Goal: Transaction & Acquisition: Purchase product/service

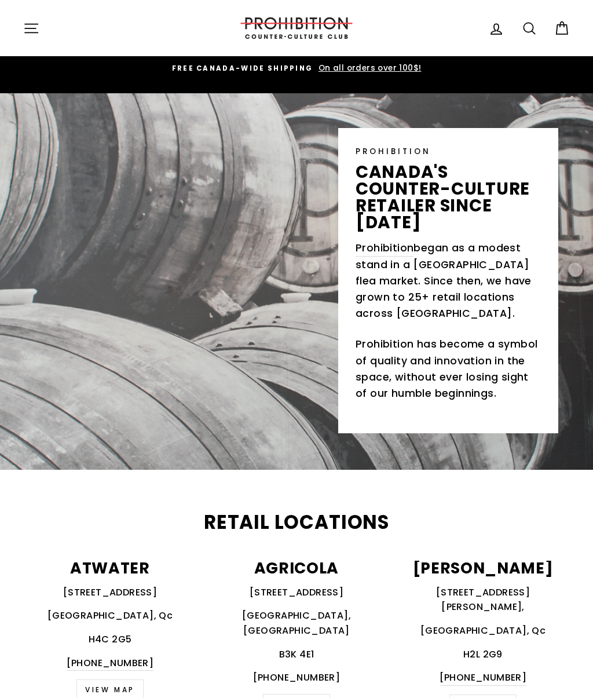
click at [34, 33] on icon "button" at bounding box center [31, 28] width 16 height 16
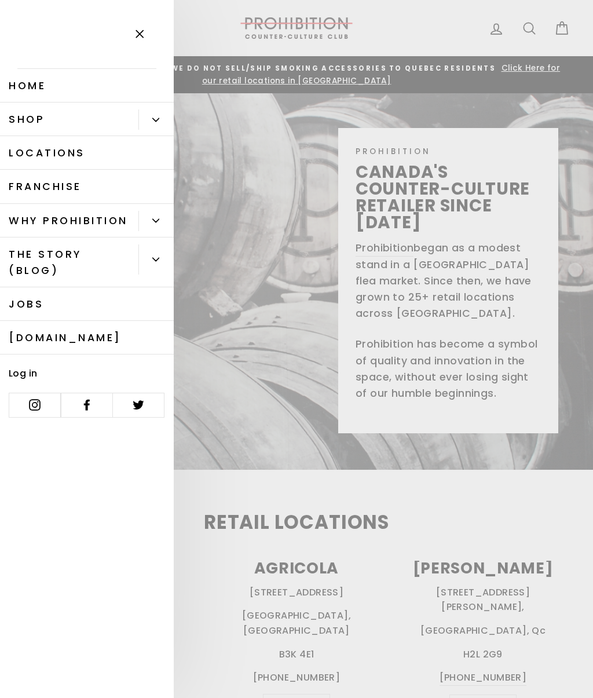
click at [144, 39] on icon "button" at bounding box center [140, 34] width 16 height 16
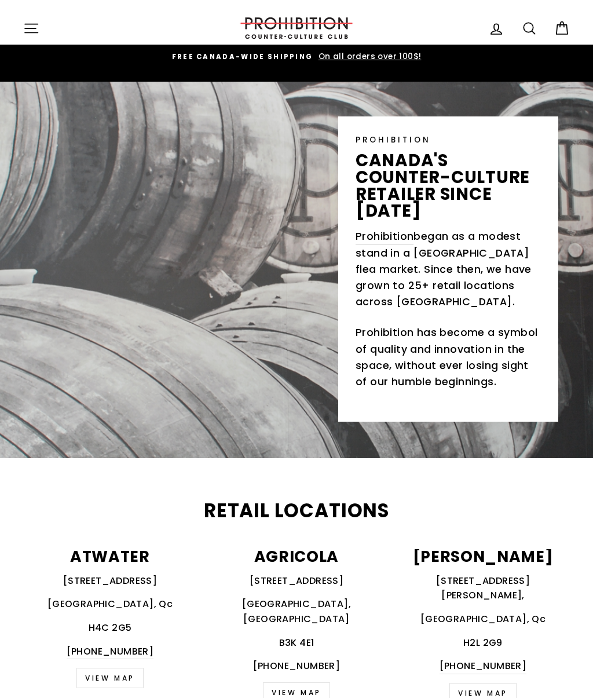
click at [21, 30] on button "Site navigation" at bounding box center [31, 28] width 30 height 25
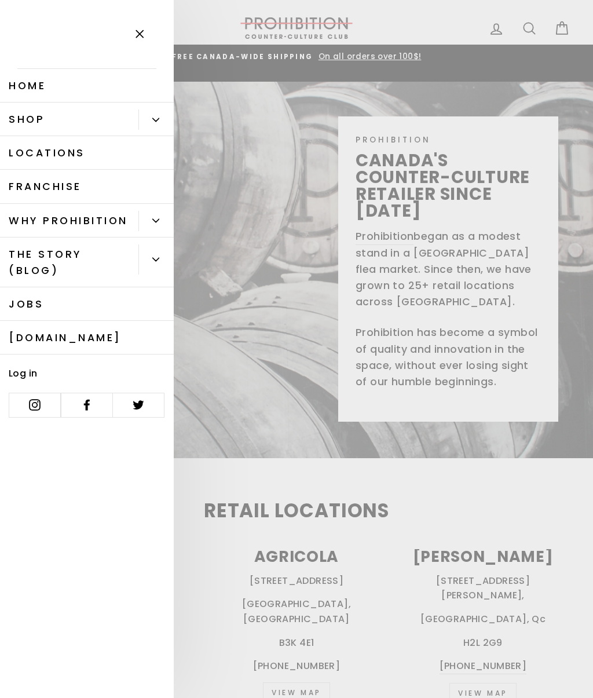
click at [88, 114] on link "Shop" at bounding box center [69, 120] width 139 height 34
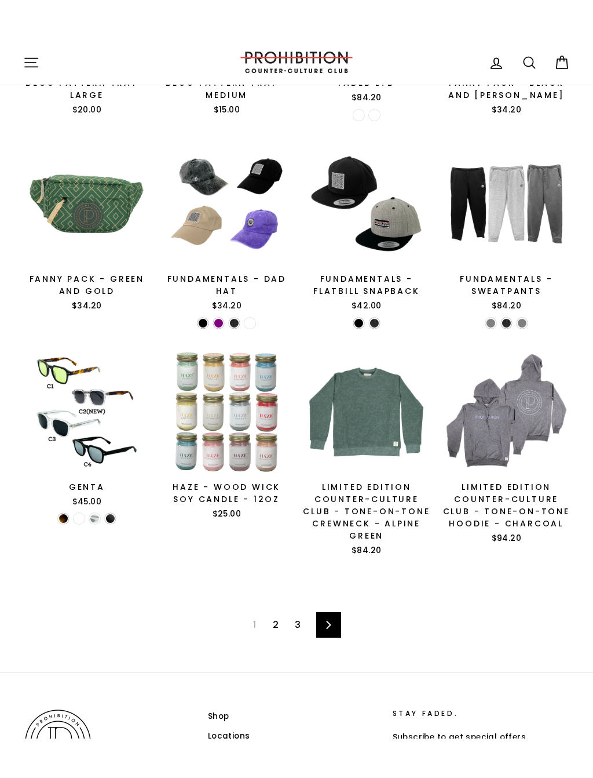
scroll to position [1174, 0]
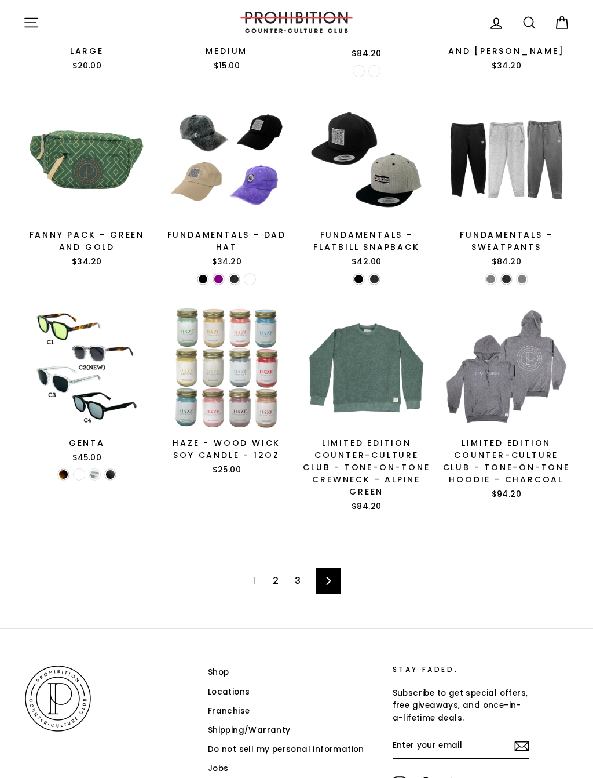
click at [275, 566] on div "1 2 3 Next" at bounding box center [296, 580] width 547 height 95
click at [330, 578] on icon at bounding box center [329, 581] width 5 height 8
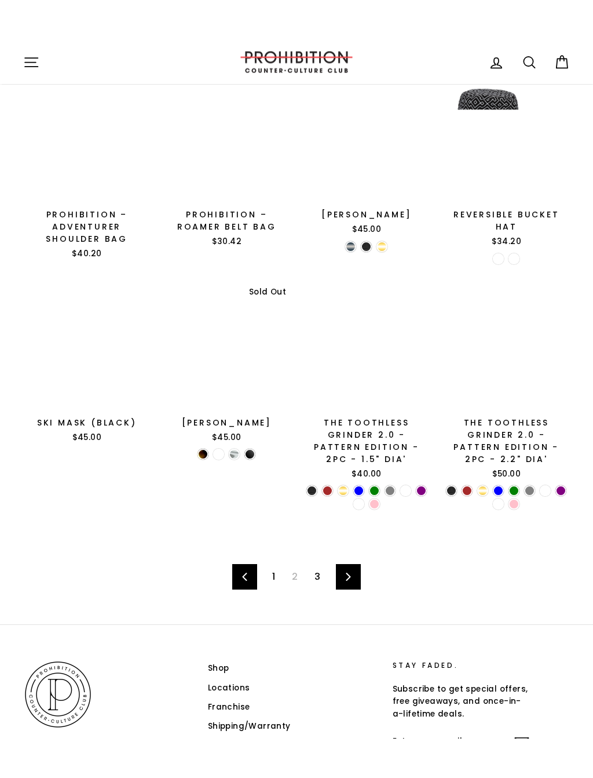
scroll to position [1253, 0]
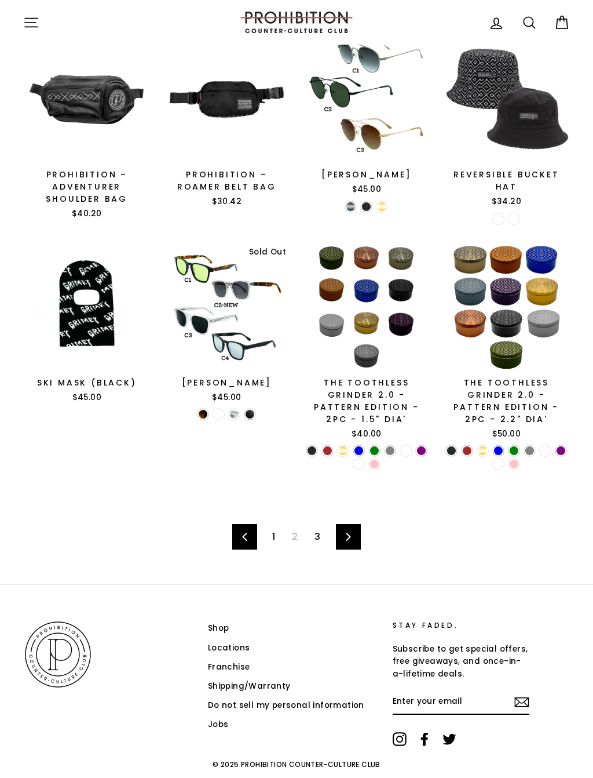
click at [348, 539] on link "Next" at bounding box center [348, 536] width 25 height 25
